Goal: Task Accomplishment & Management: Manage account settings

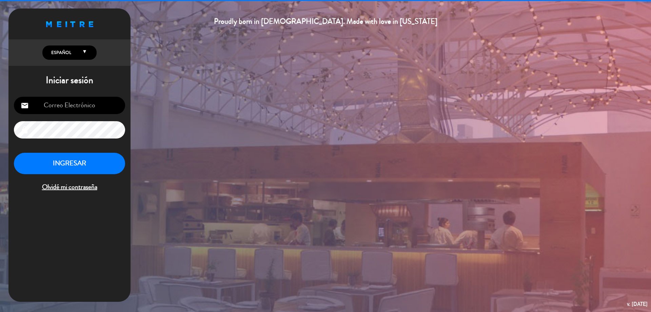
type input "[EMAIL_ADDRESS][DOMAIN_NAME]"
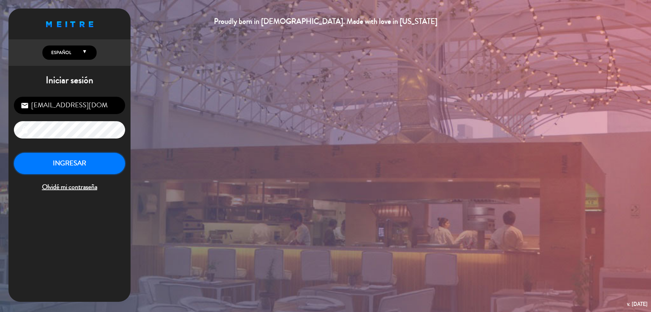
click at [79, 169] on button "INGRESAR" at bounding box center [69, 163] width 111 height 21
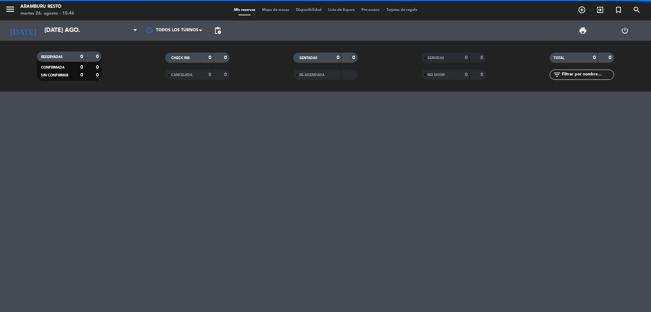
click at [65, 22] on div "[DATE] [DATE] ago. arrow_drop_down" at bounding box center [39, 30] width 68 height 20
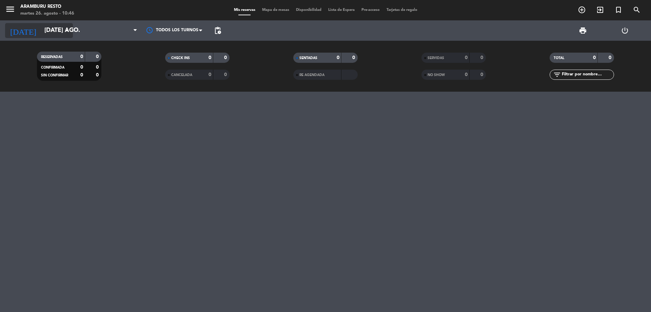
click at [60, 35] on input "[DATE] ago." at bounding box center [80, 31] width 79 height 14
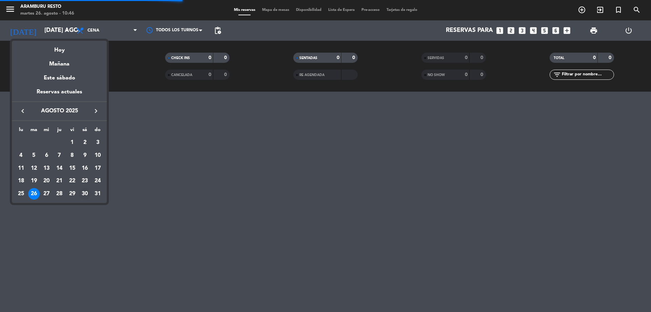
click at [88, 196] on div "30" at bounding box center [85, 194] width 12 height 12
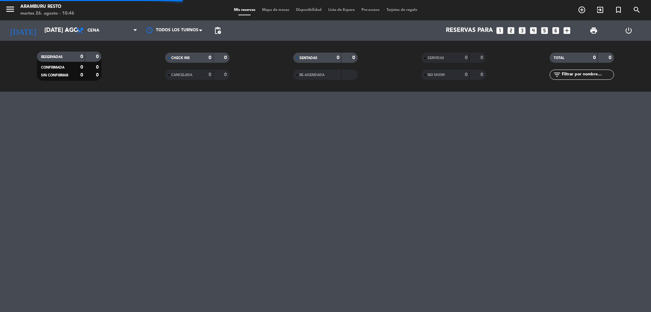
type input "sáb. 30 ago."
